Goal: Task Accomplishment & Management: Manage account settings

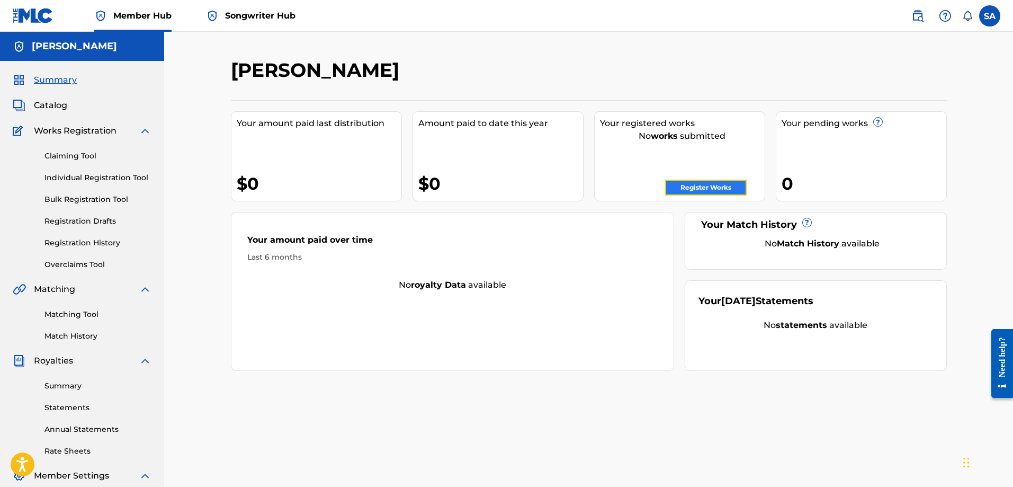
click at [696, 183] on link "Register Works" at bounding box center [706, 188] width 82 height 16
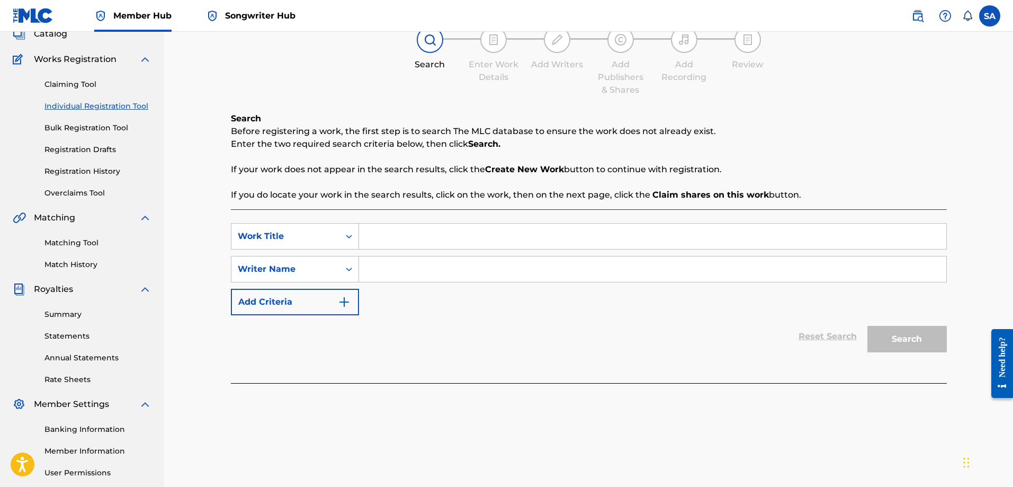
scroll to position [170, 0]
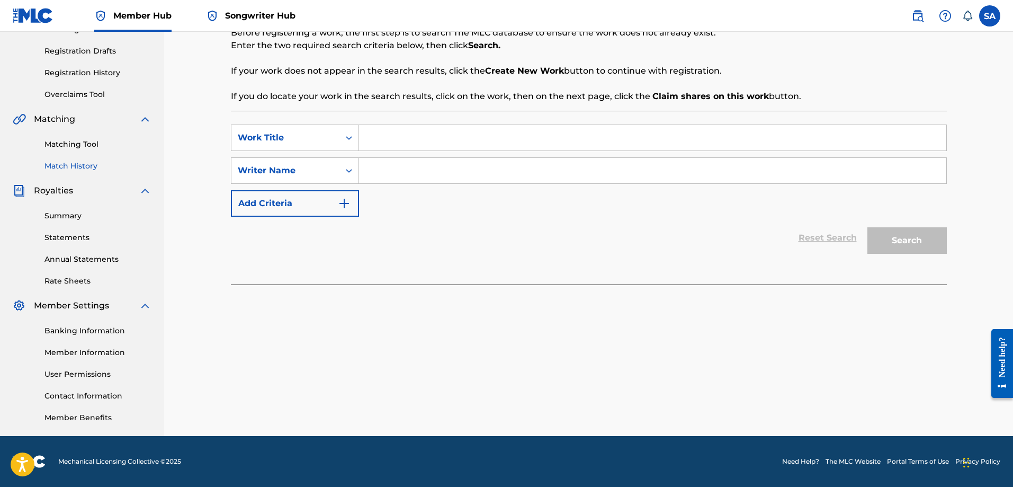
click at [65, 167] on link "Match History" at bounding box center [97, 165] width 107 height 11
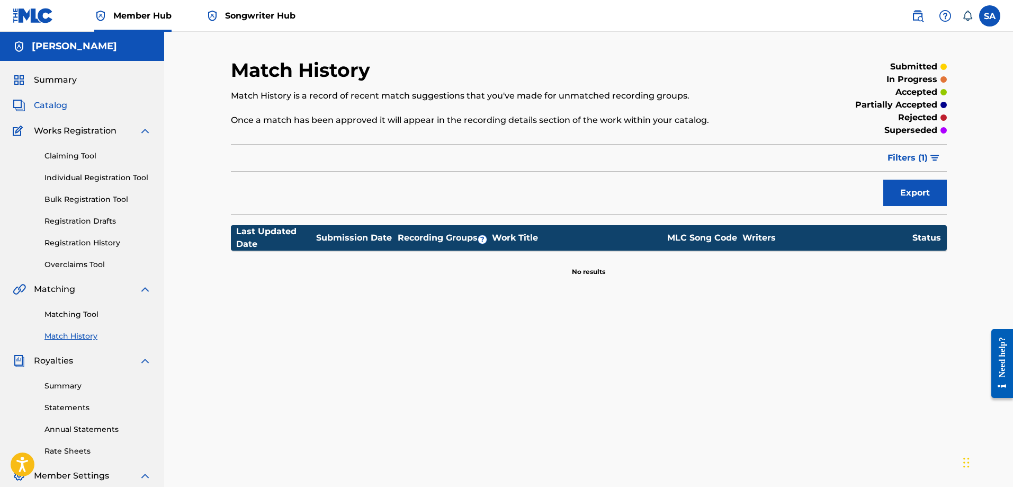
click at [47, 104] on span "Catalog" at bounding box center [50, 105] width 33 height 13
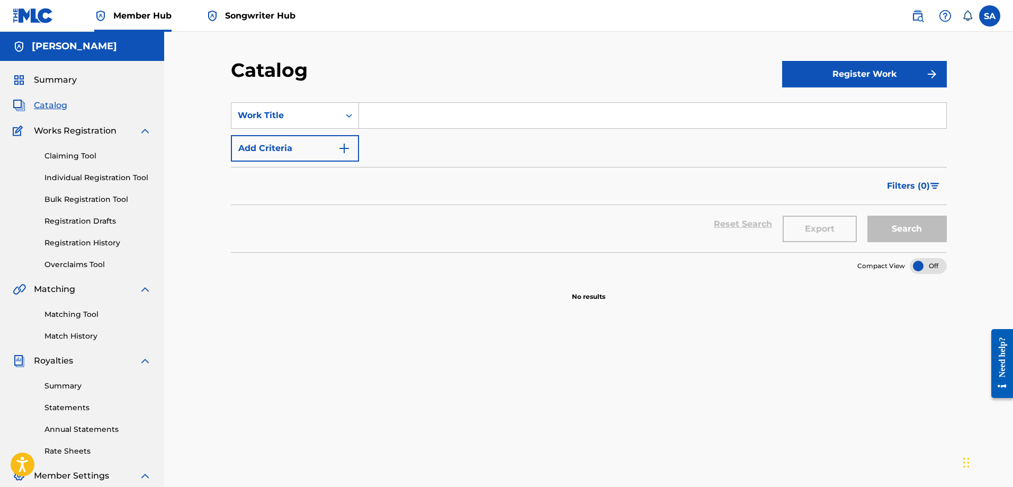
click at [48, 126] on span "Works Registration" at bounding box center [75, 130] width 83 height 13
click at [57, 159] on link "Claiming Tool" at bounding box center [97, 155] width 107 height 11
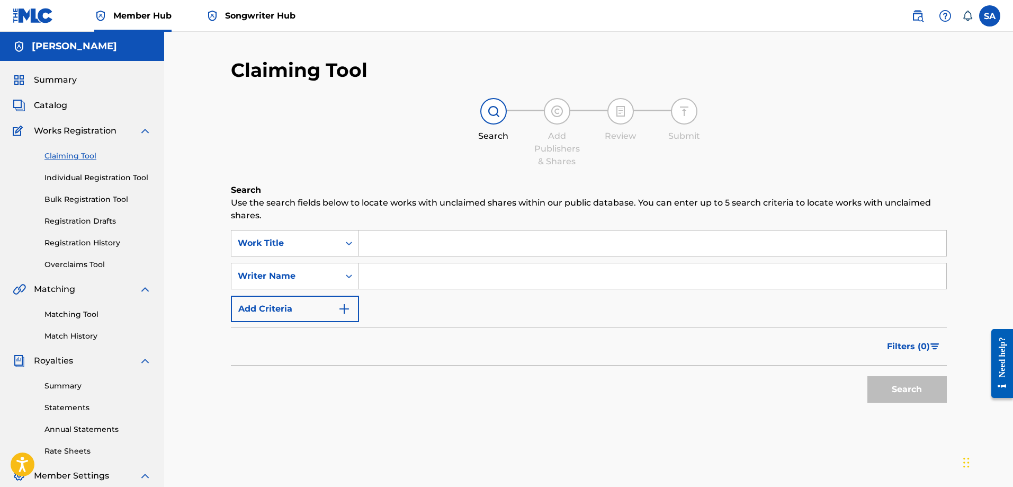
click at [281, 7] on link "Songwriter Hub" at bounding box center [250, 15] width 89 height 31
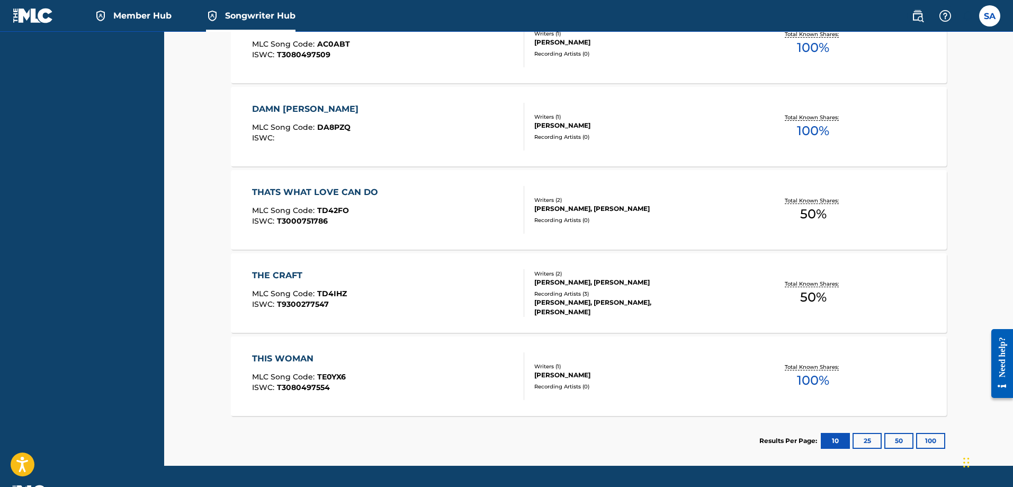
scroll to position [441, 0]
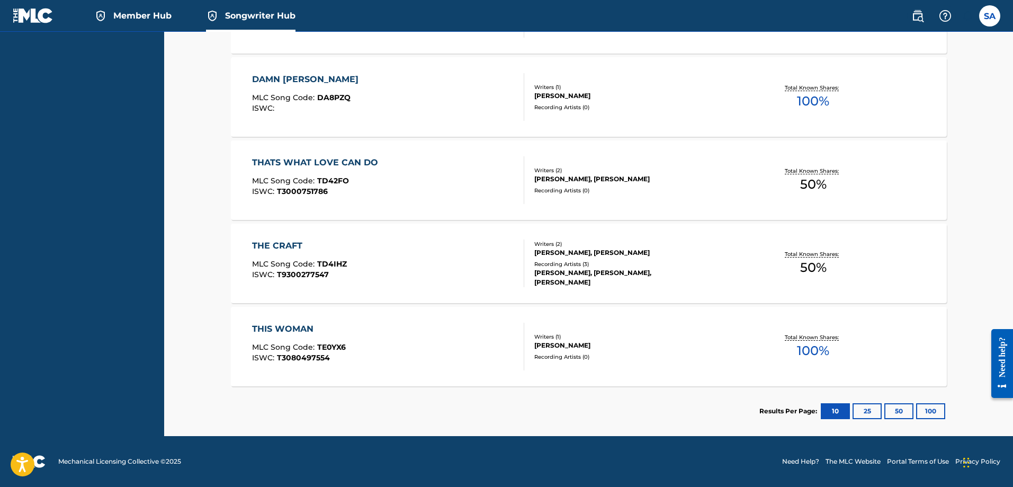
click at [686, 354] on div "Recording Artists ( 0 )" at bounding box center [614, 357] width 160 height 8
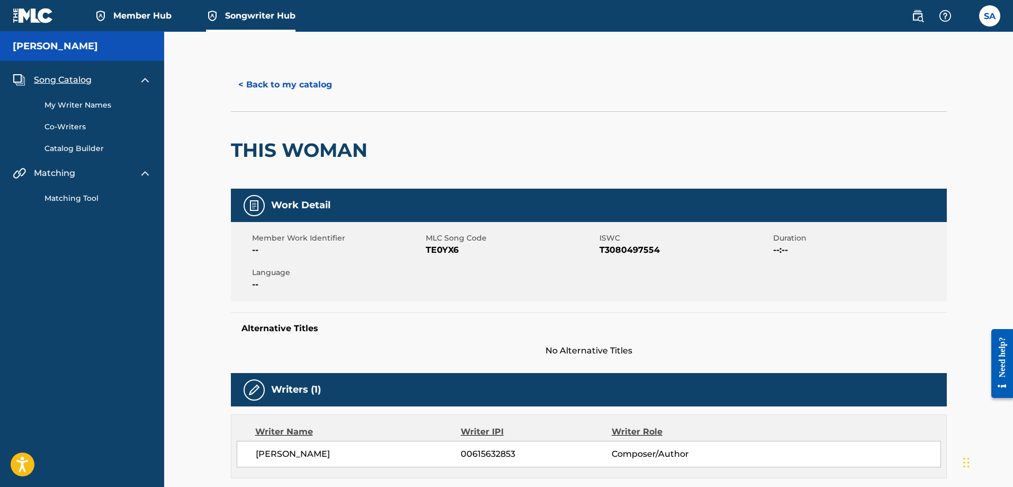
click at [139, 11] on span "Member Hub" at bounding box center [142, 16] width 58 height 12
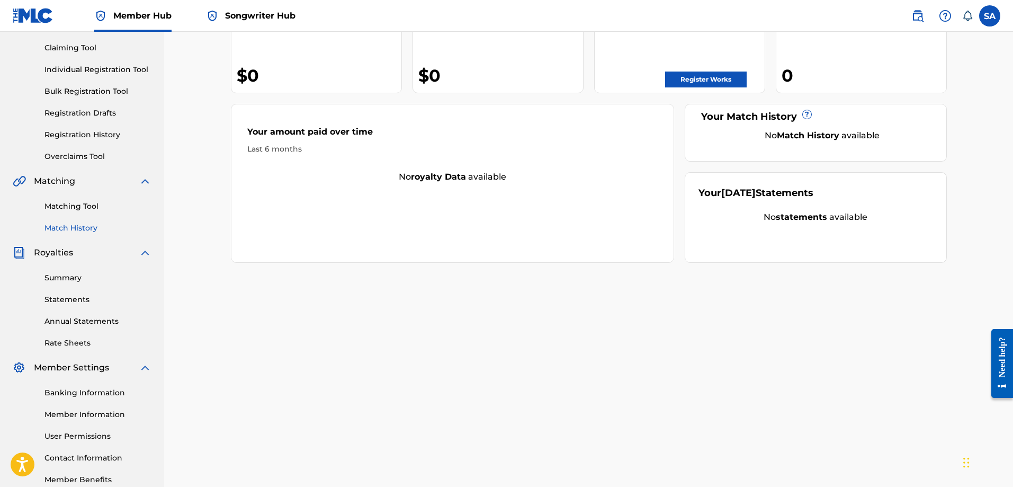
scroll to position [159, 0]
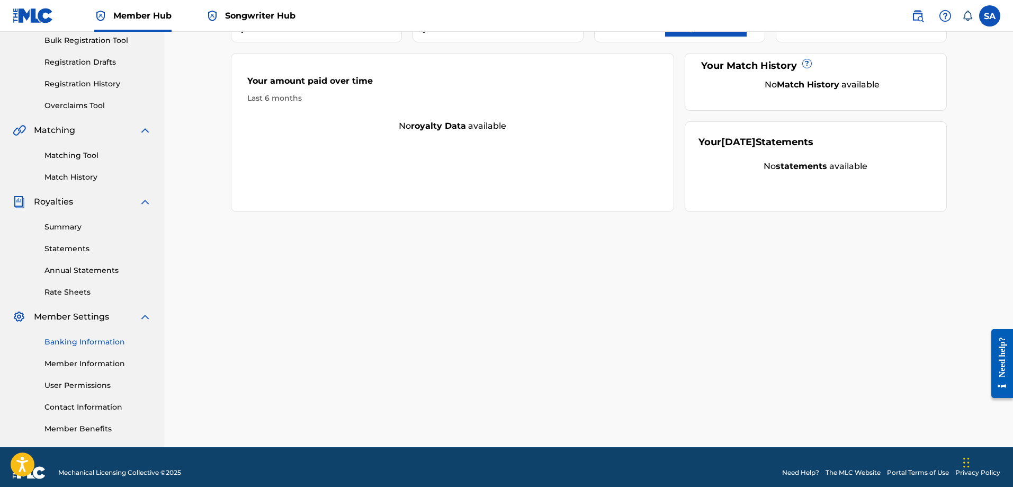
click at [84, 342] on link "Banking Information" at bounding box center [97, 341] width 107 height 11
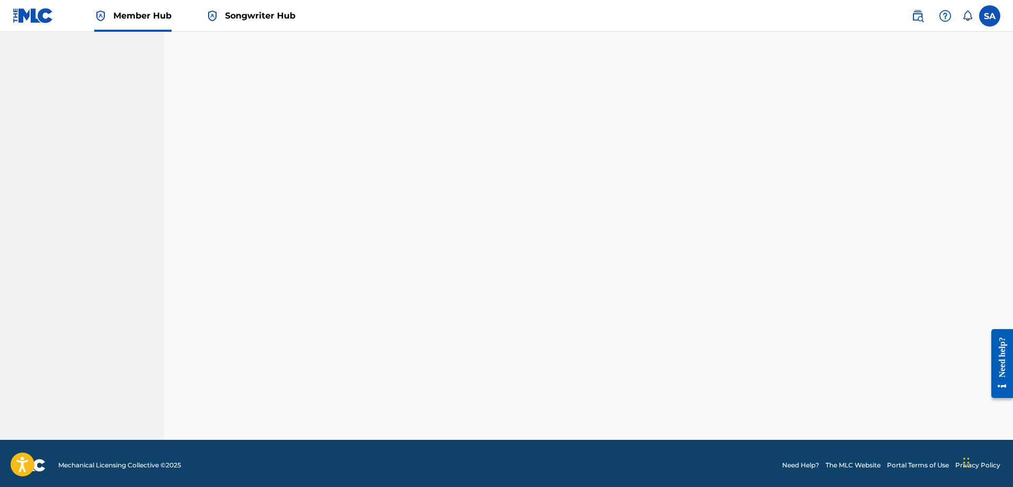
scroll to position [869, 0]
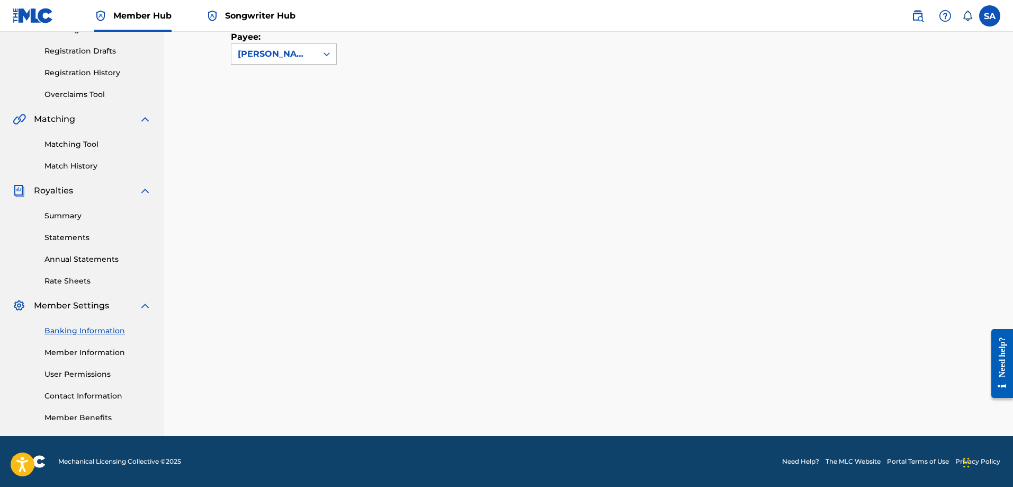
scroll to position [170, 0]
click at [76, 349] on link "Member Information" at bounding box center [97, 352] width 107 height 11
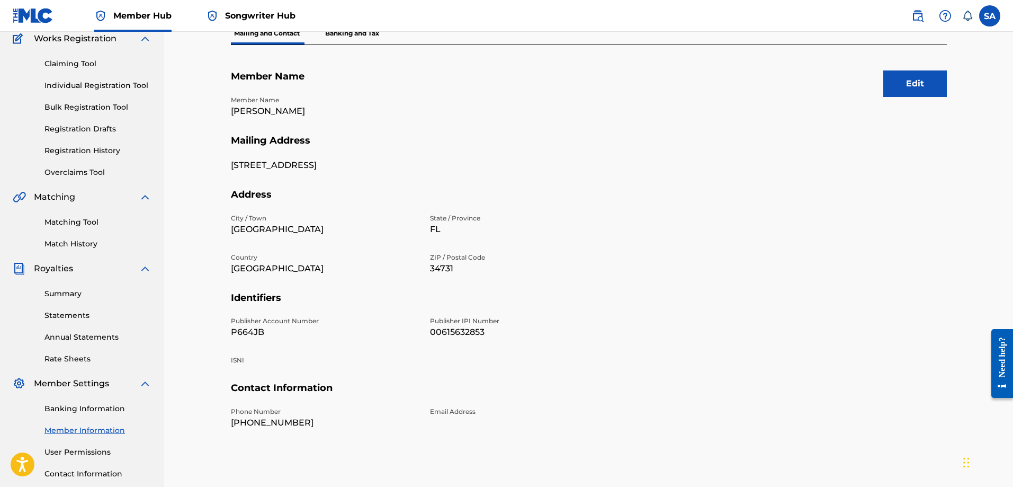
scroll to position [106, 0]
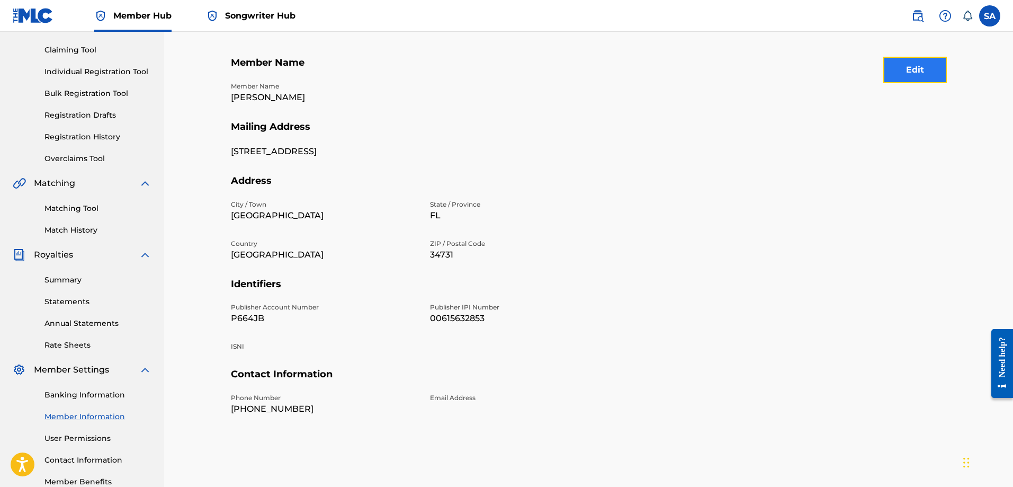
click at [928, 76] on button "Edit" at bounding box center [915, 70] width 64 height 26
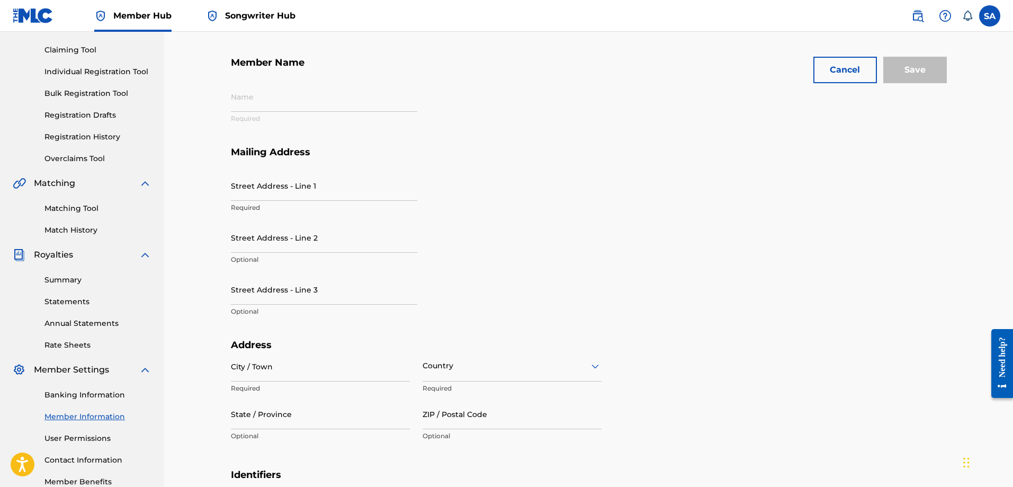
type input "[PERSON_NAME]"
type input "1460 Spring Lake Rd"
type input "Fruitland Park"
type input "34731"
type input "P664JB"
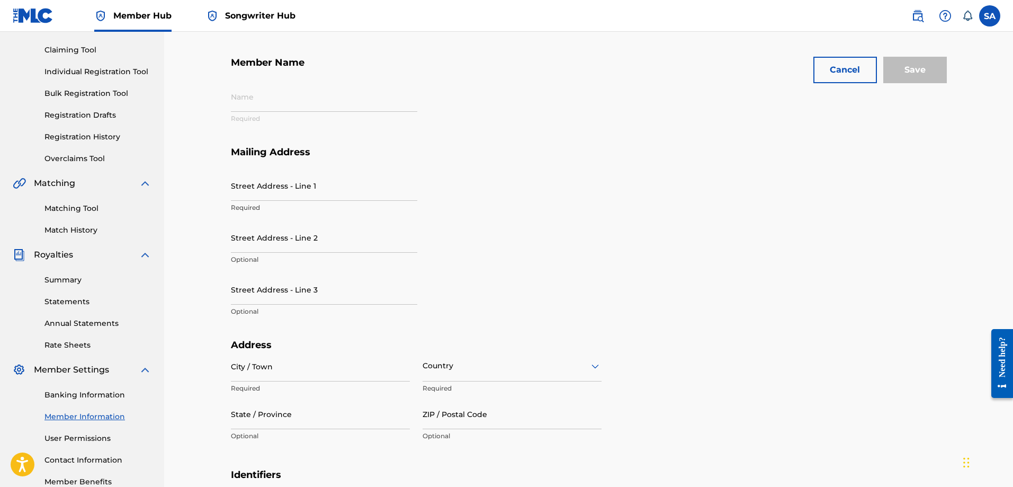
type input "00615632853"
type input "352"
type input "3480150"
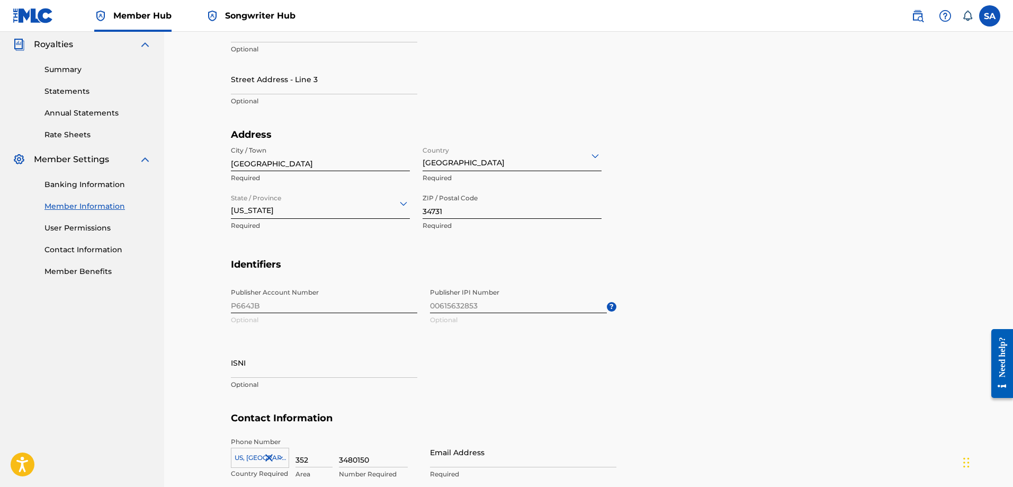
scroll to position [318, 0]
click at [793, 271] on h5 "Identifiers" at bounding box center [589, 269] width 716 height 25
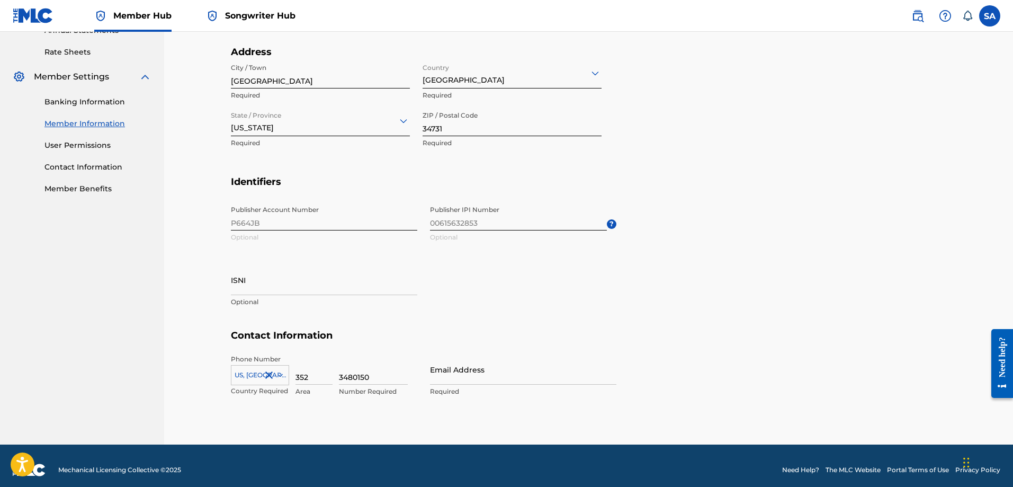
scroll to position [407, 0]
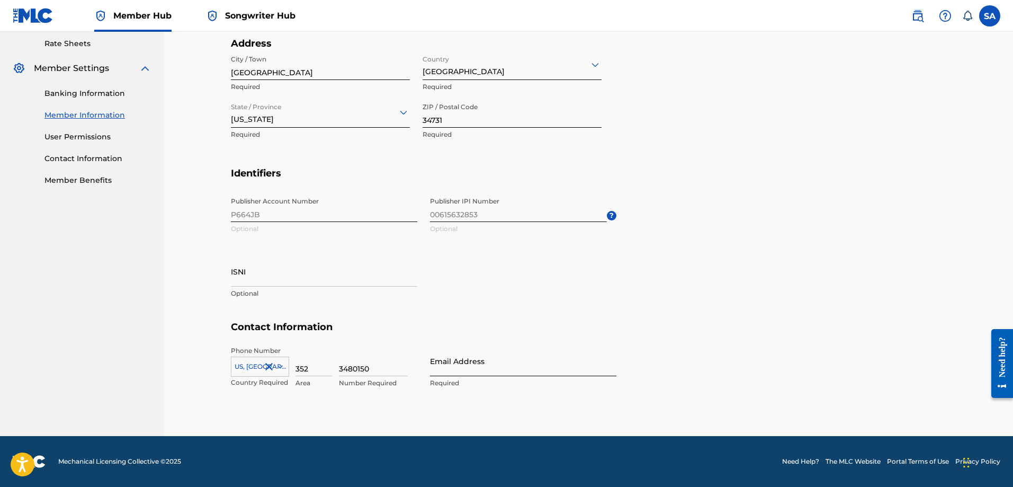
click at [471, 372] on input "Email Address" at bounding box center [523, 361] width 186 height 30
type input "[EMAIL_ADDRESS][DOMAIN_NAME]"
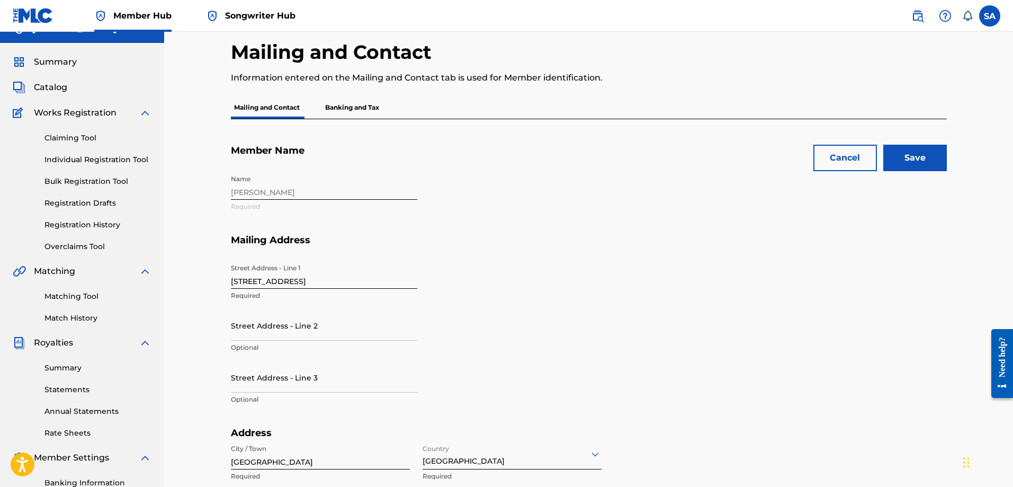
scroll to position [0, 0]
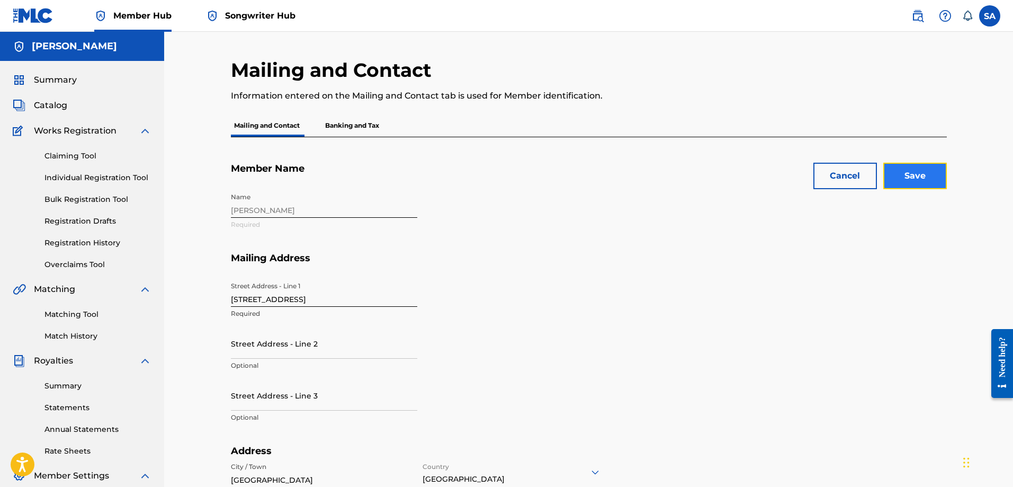
click at [902, 182] on input "Save" at bounding box center [915, 176] width 64 height 26
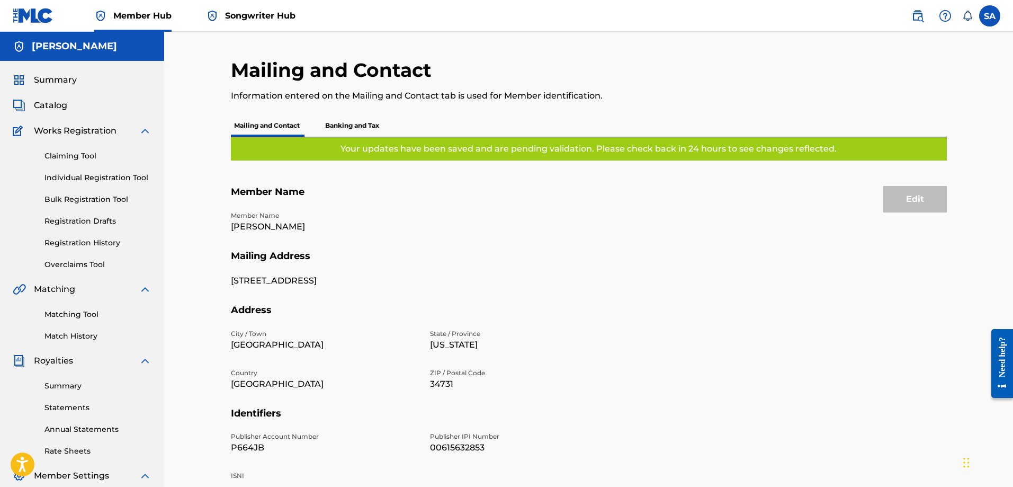
click at [351, 130] on p "Banking and Tax" at bounding box center [352, 125] width 60 height 22
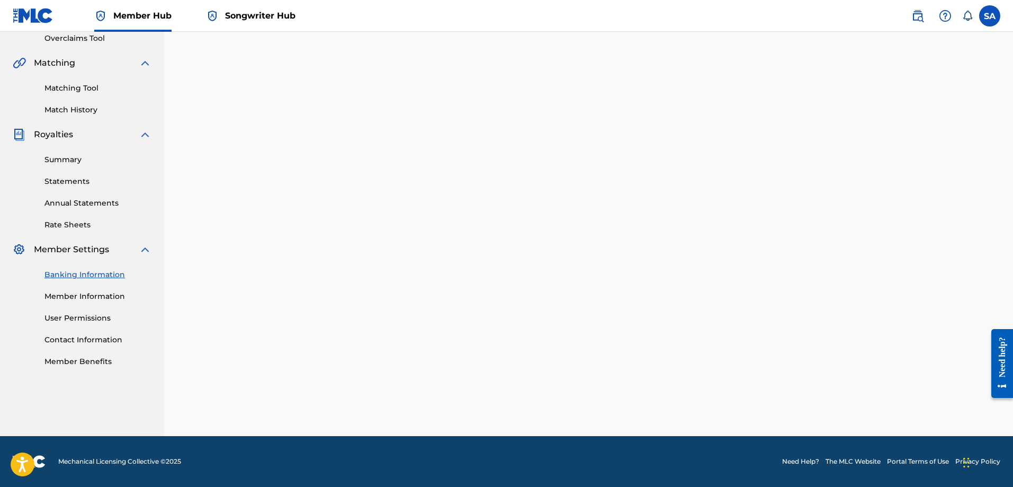
scroll to position [170, 0]
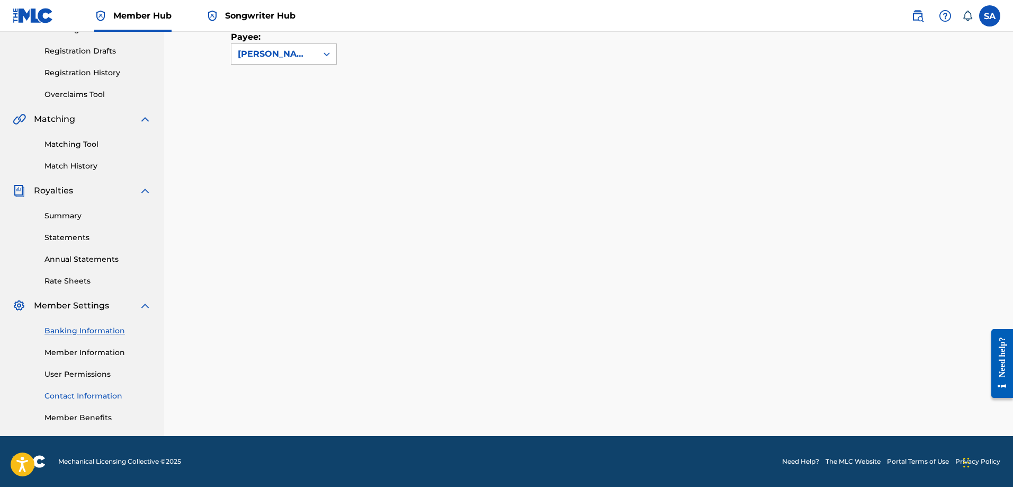
click at [82, 397] on link "Contact Information" at bounding box center [97, 395] width 107 height 11
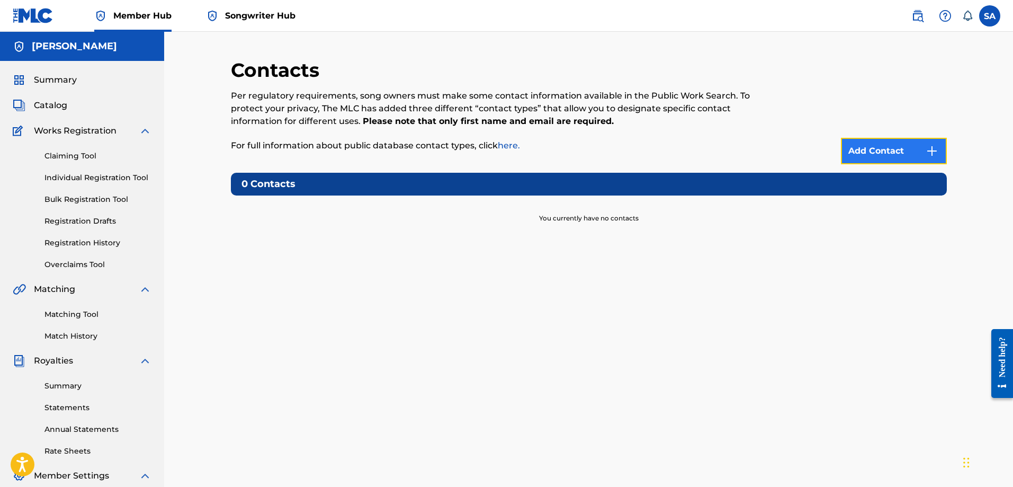
click at [888, 156] on link "Add Contact" at bounding box center [894, 151] width 106 height 26
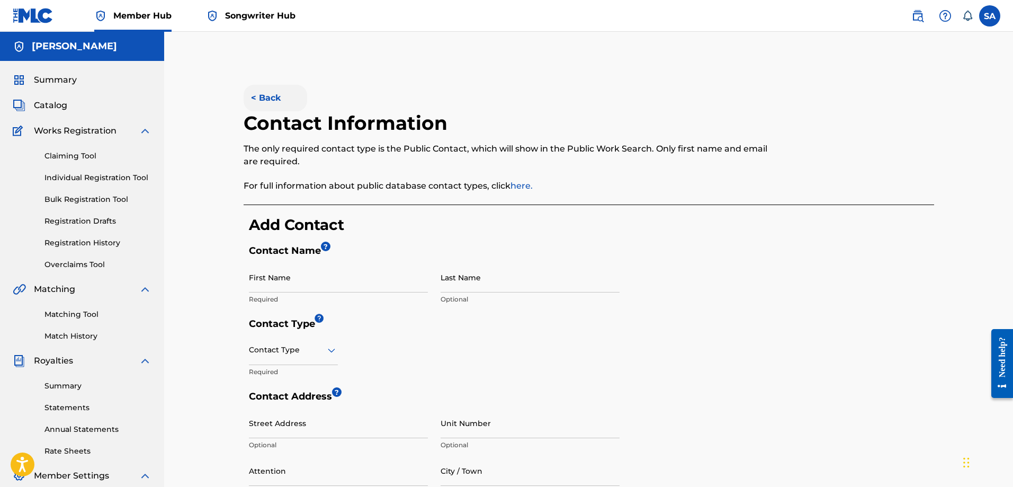
click at [270, 101] on button "< Back" at bounding box center [276, 98] width 64 height 26
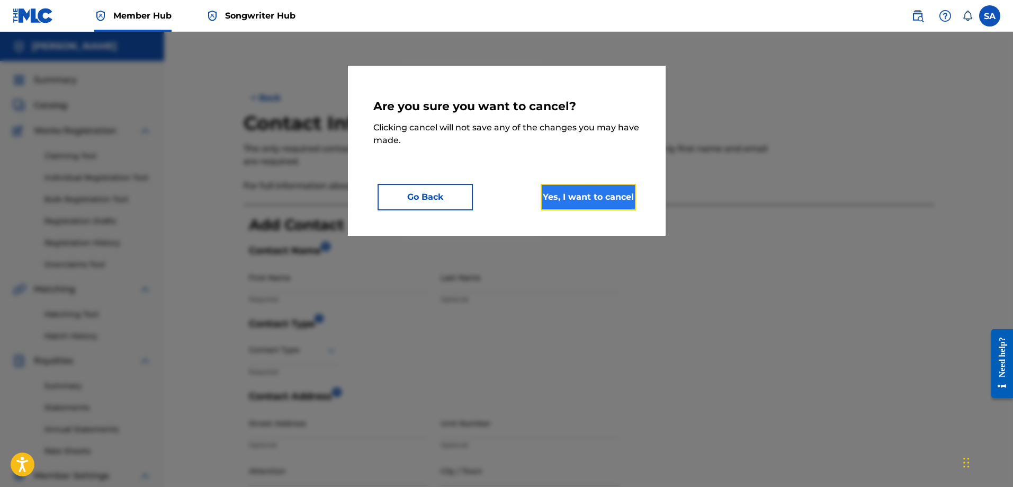
click at [611, 205] on button "Yes, I want to cancel" at bounding box center [588, 197] width 95 height 26
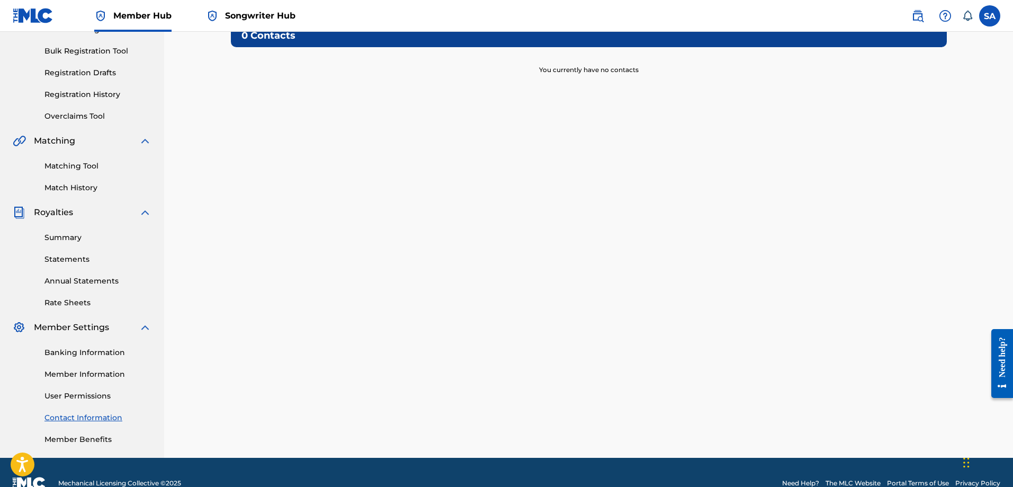
scroll to position [170, 0]
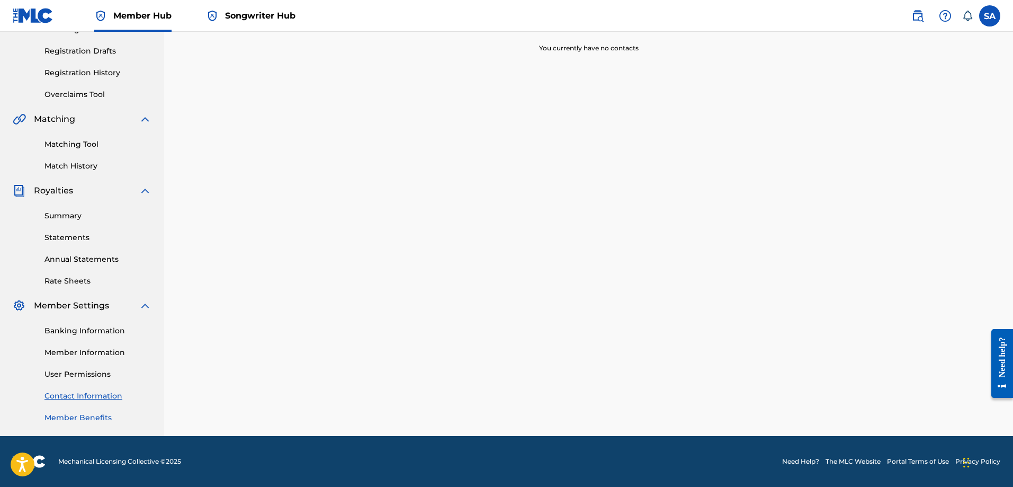
click at [82, 418] on link "Member Benefits" at bounding box center [97, 417] width 107 height 11
click at [89, 413] on link "Member Benefits" at bounding box center [97, 417] width 107 height 11
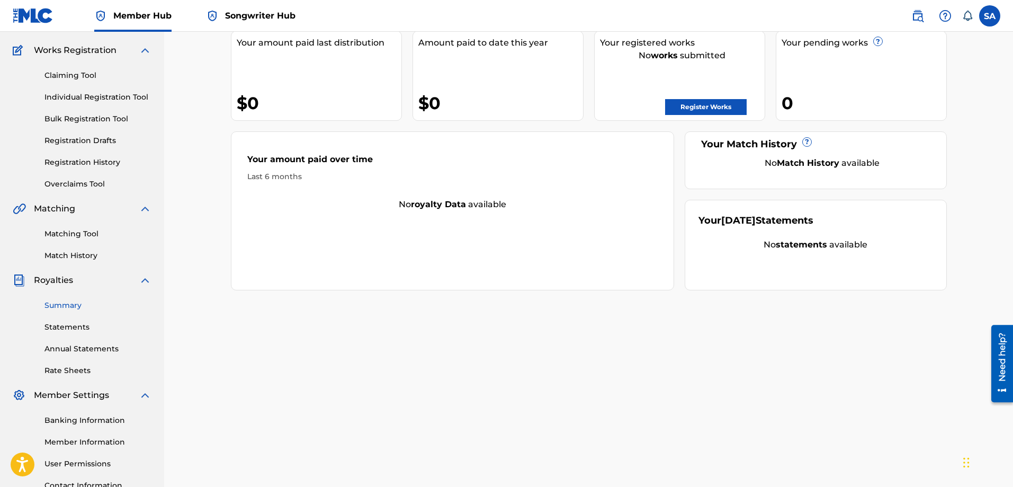
scroll to position [170, 0]
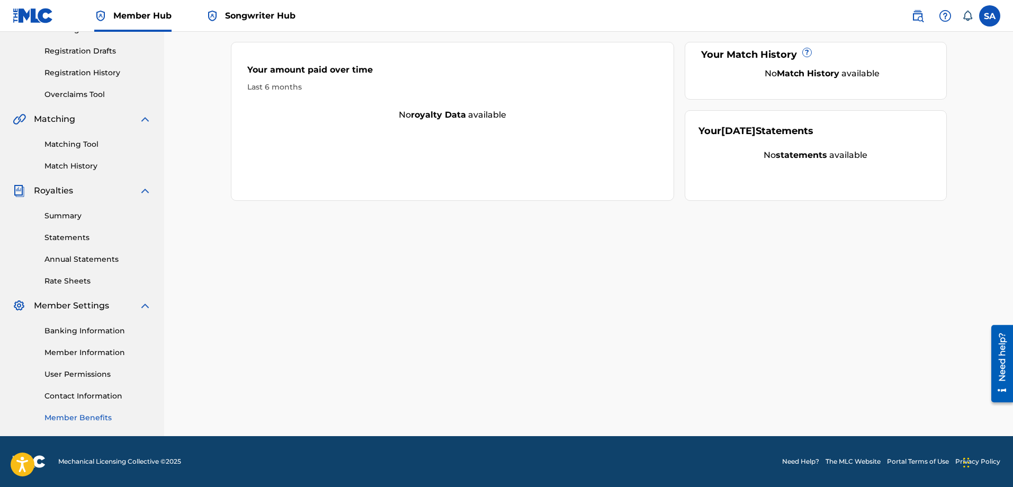
click at [79, 422] on link "Member Benefits" at bounding box center [97, 417] width 107 height 11
